Goal: Find specific page/section: Find specific page/section

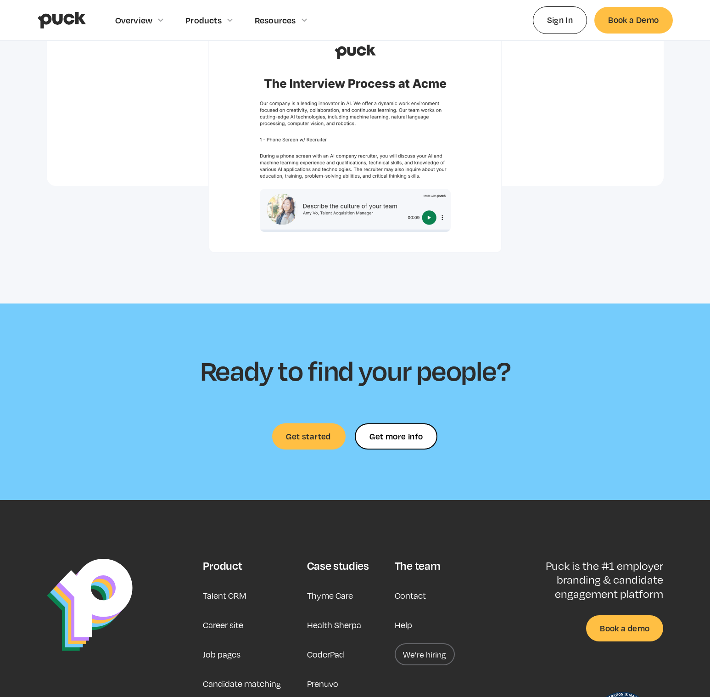
scroll to position [2483, 0]
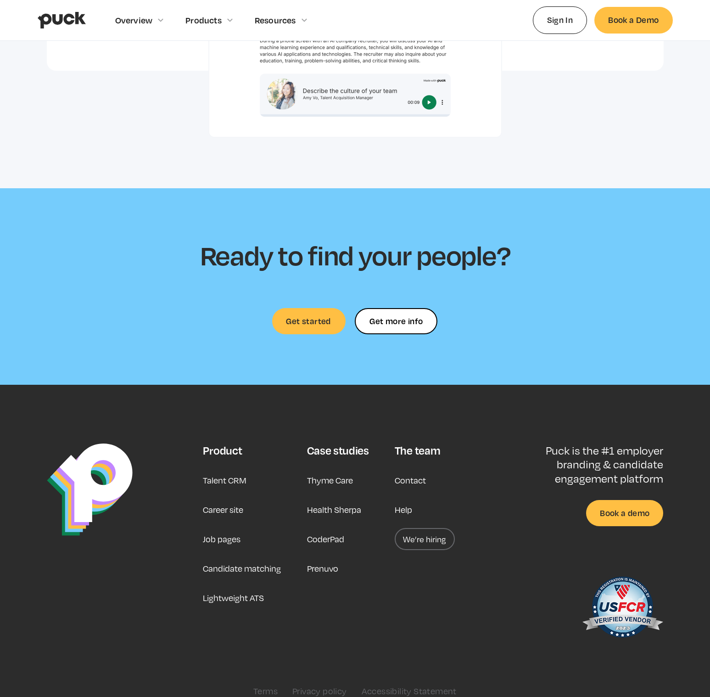
click at [234, 498] on link "Career site" at bounding box center [223, 509] width 40 height 22
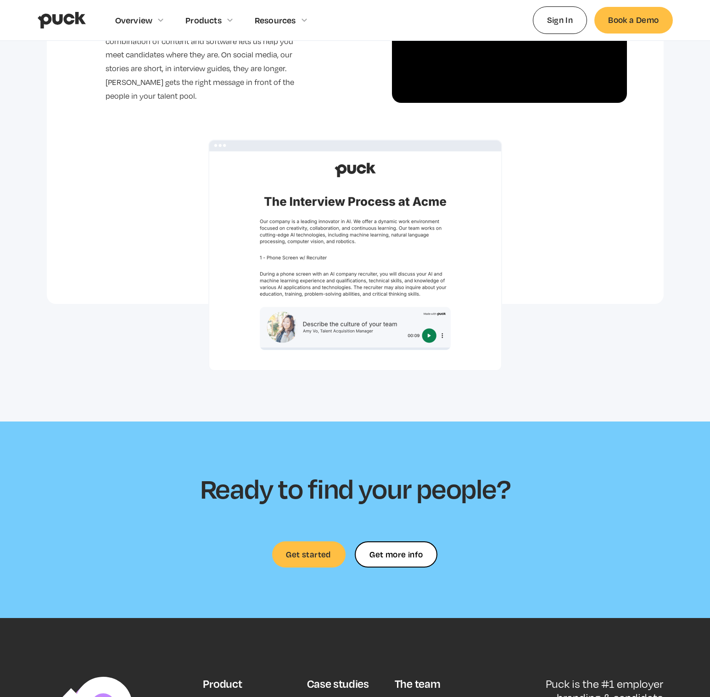
scroll to position [2483, 0]
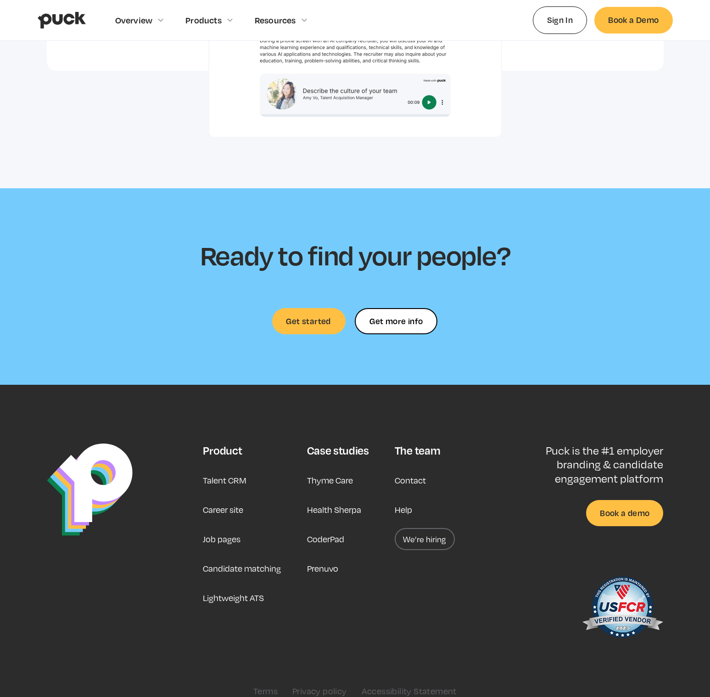
click at [438, 528] on link "We’re hiring" at bounding box center [425, 539] width 60 height 22
